Goal: Transaction & Acquisition: Register for event/course

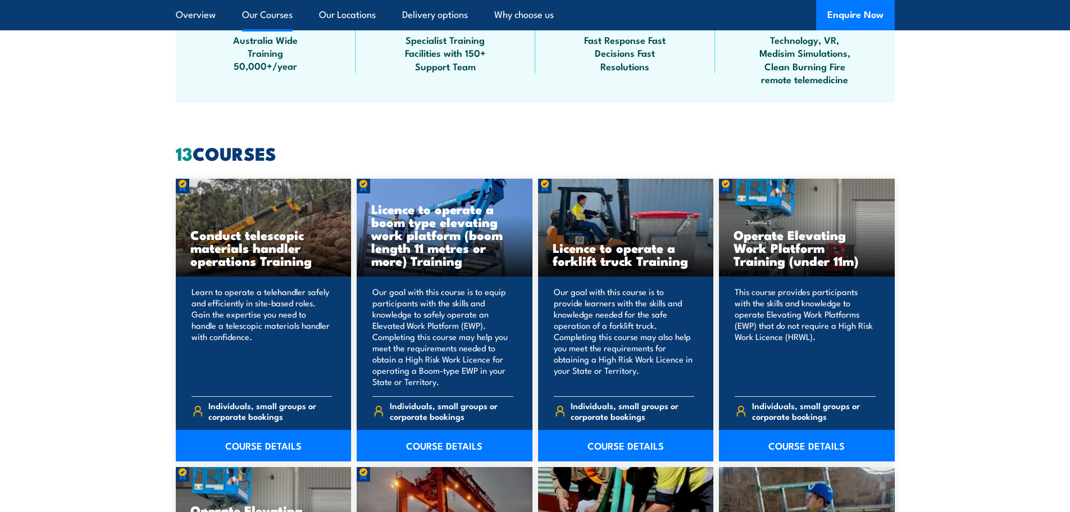
scroll to position [899, 0]
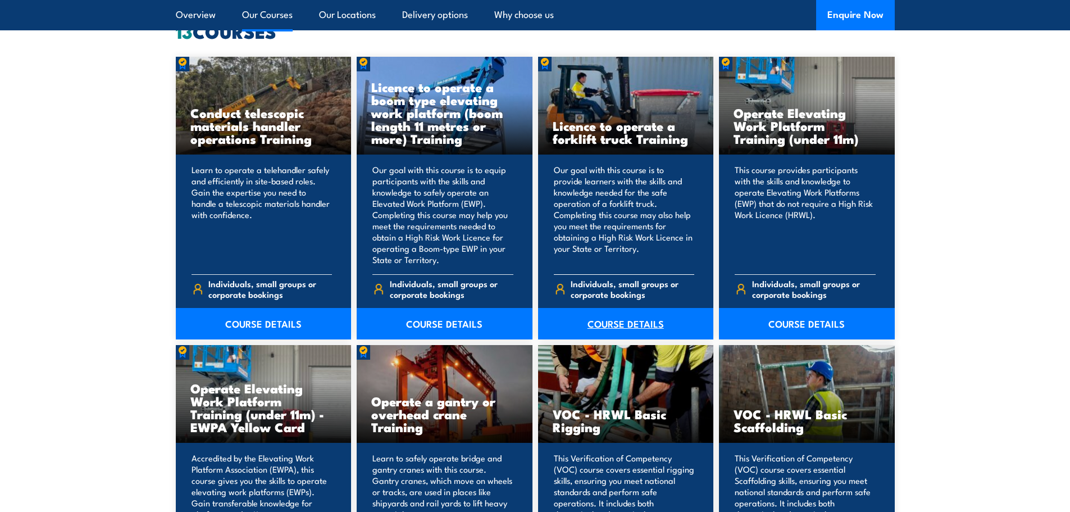
click at [638, 322] on link "COURSE DETAILS" at bounding box center [626, 323] width 176 height 31
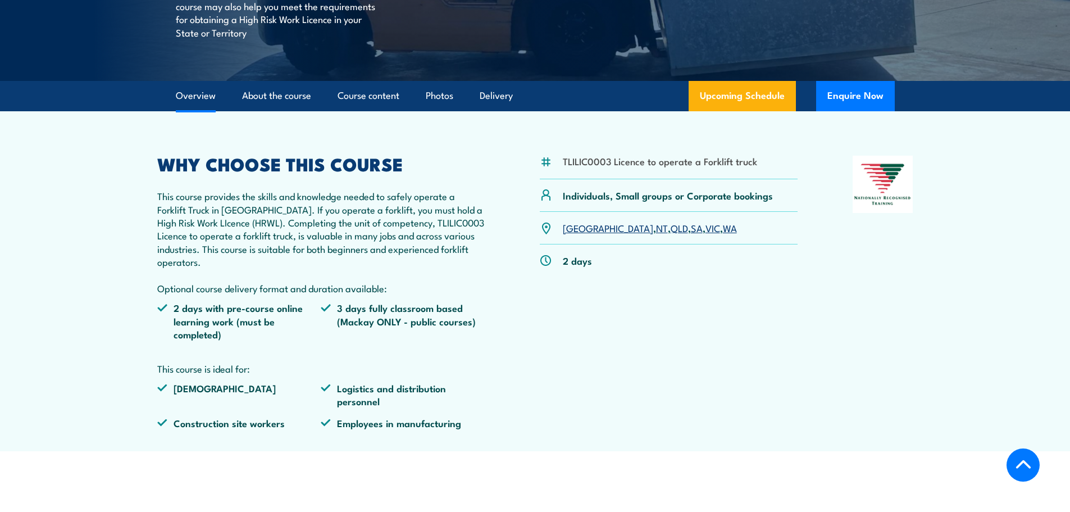
scroll to position [281, 0]
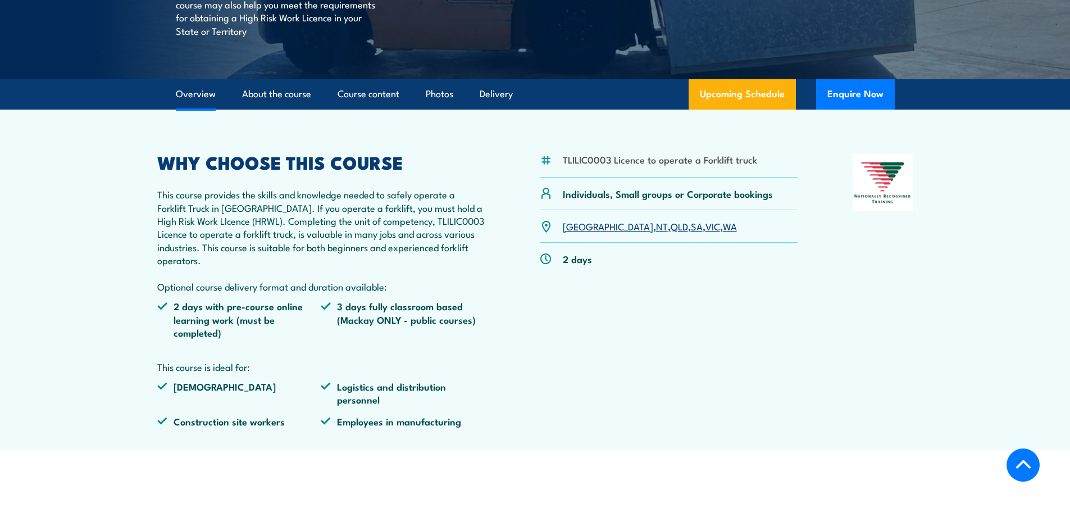
click at [723, 229] on link "WA" at bounding box center [730, 225] width 14 height 13
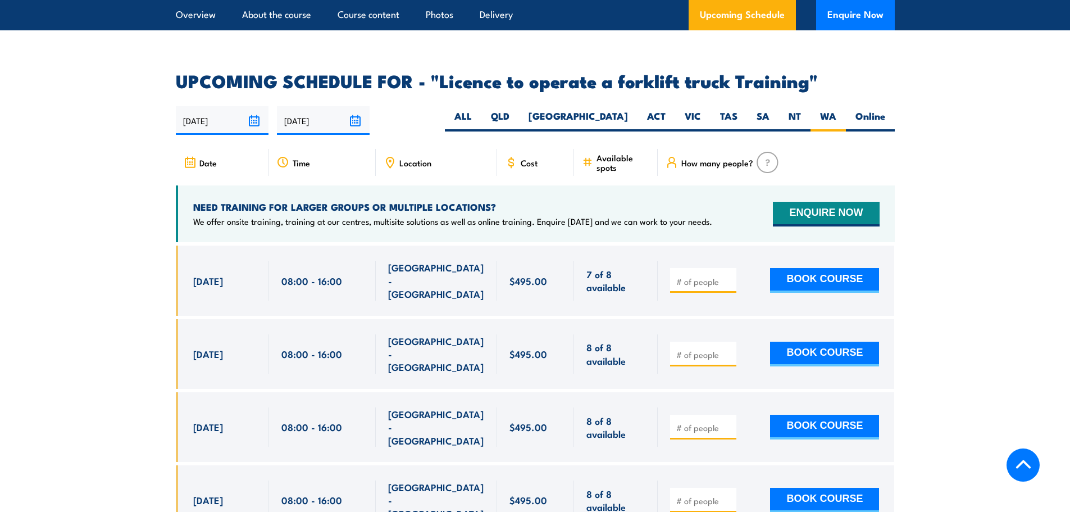
scroll to position [1824, 0]
click at [520, 151] on div "Cost" at bounding box center [536, 162] width 78 height 27
click at [522, 158] on span "Cost" at bounding box center [529, 163] width 17 height 10
click at [531, 158] on span "Cost" at bounding box center [529, 163] width 17 height 10
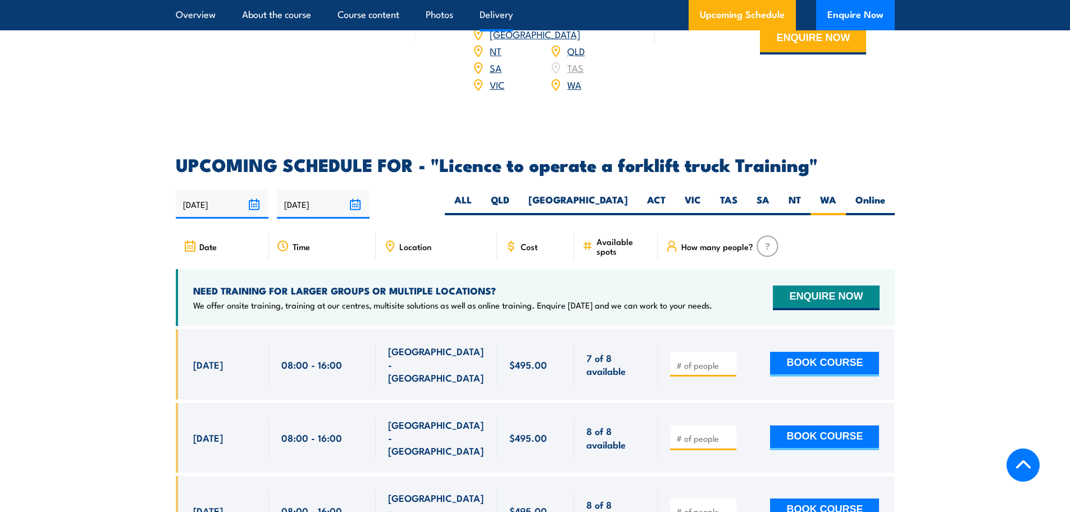
scroll to position [1854, 0]
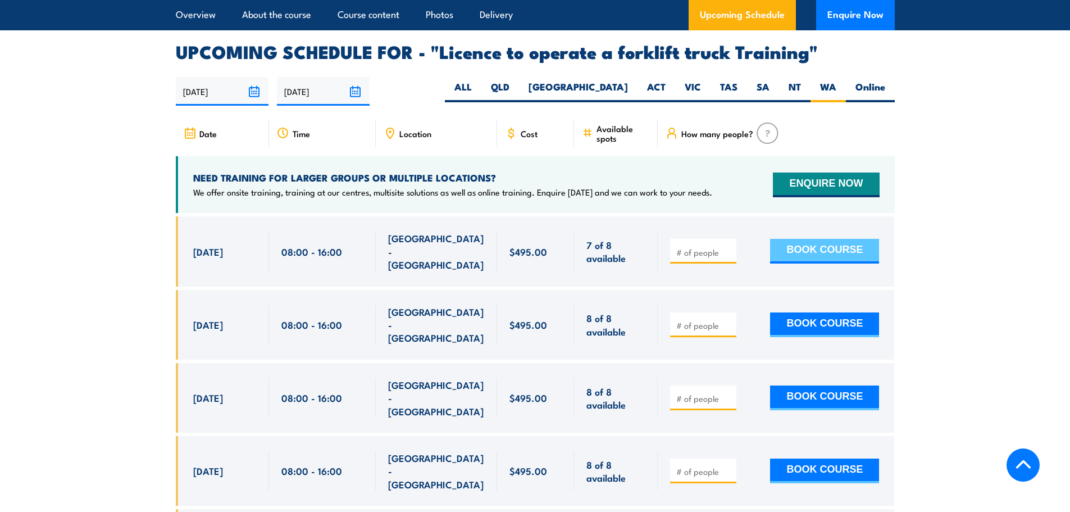
click at [784, 239] on button "BOOK COURSE" at bounding box center [824, 251] width 109 height 25
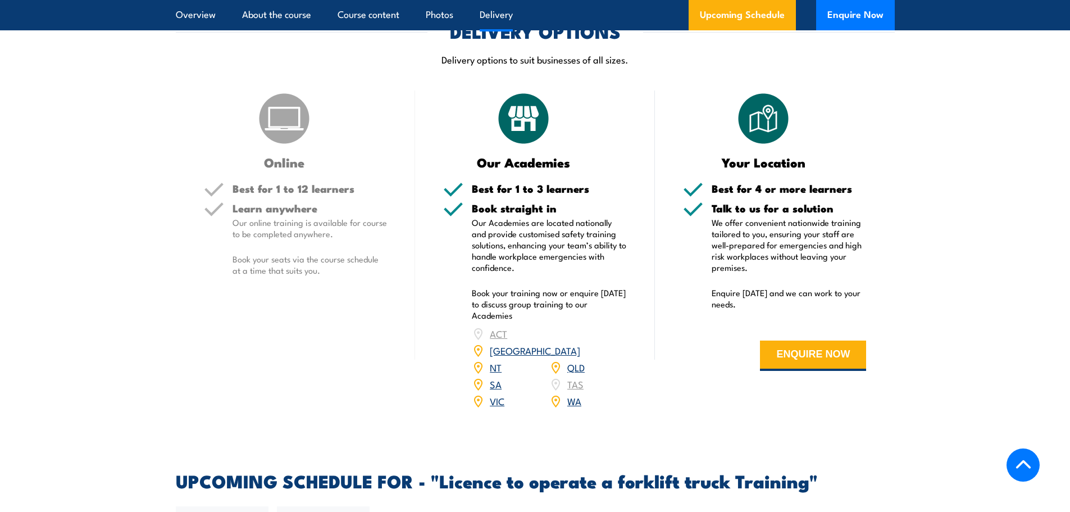
scroll to position [1460, 0]
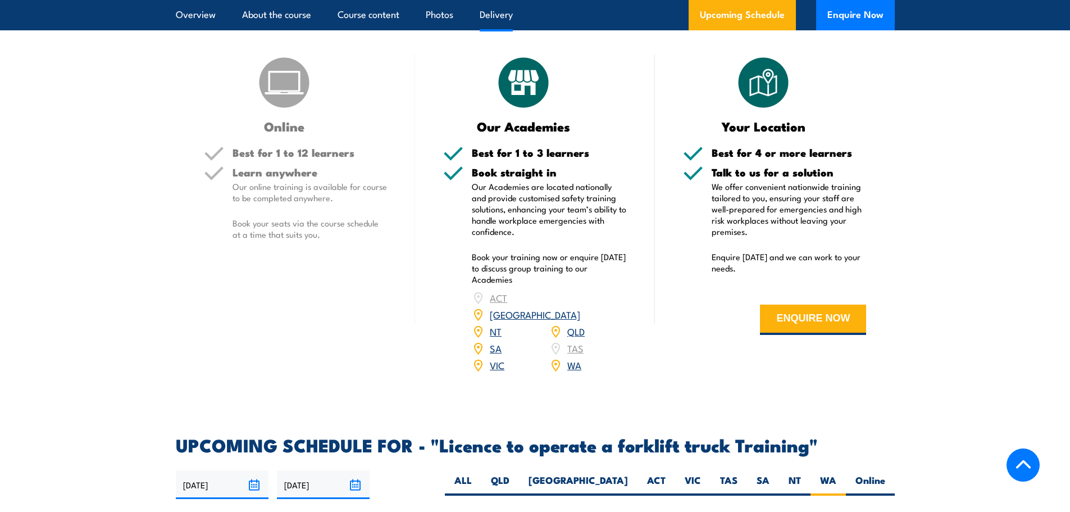
click at [572, 358] on link "WA" at bounding box center [574, 364] width 14 height 13
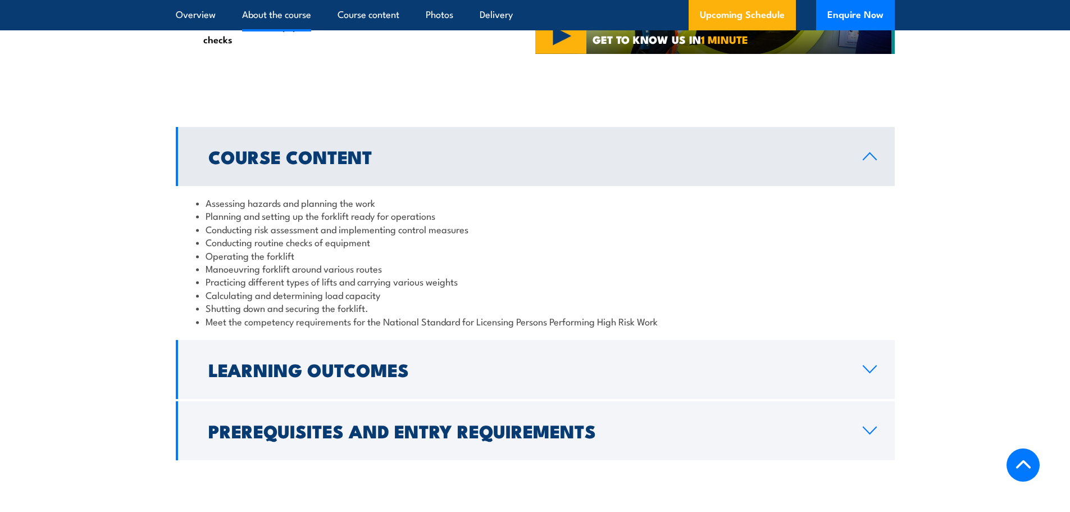
scroll to position [1037, 0]
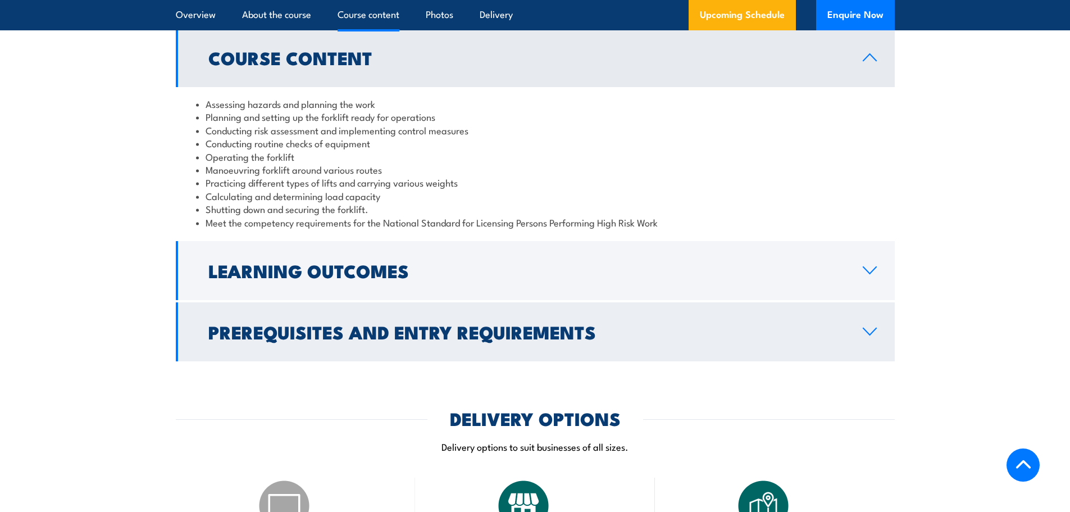
click at [866, 332] on icon at bounding box center [869, 331] width 13 height 7
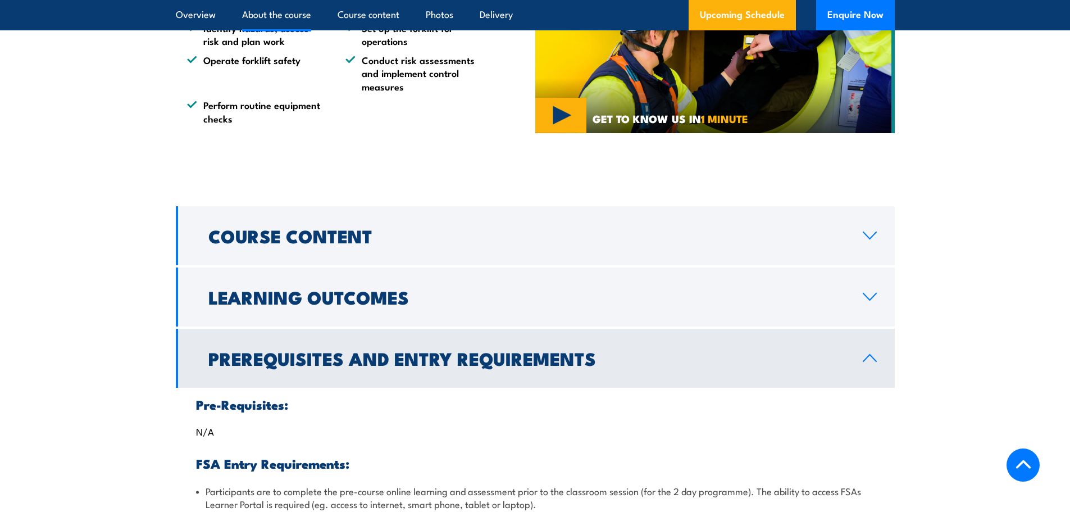
scroll to position [925, 0]
